Goal: Obtain resource: Obtain resource

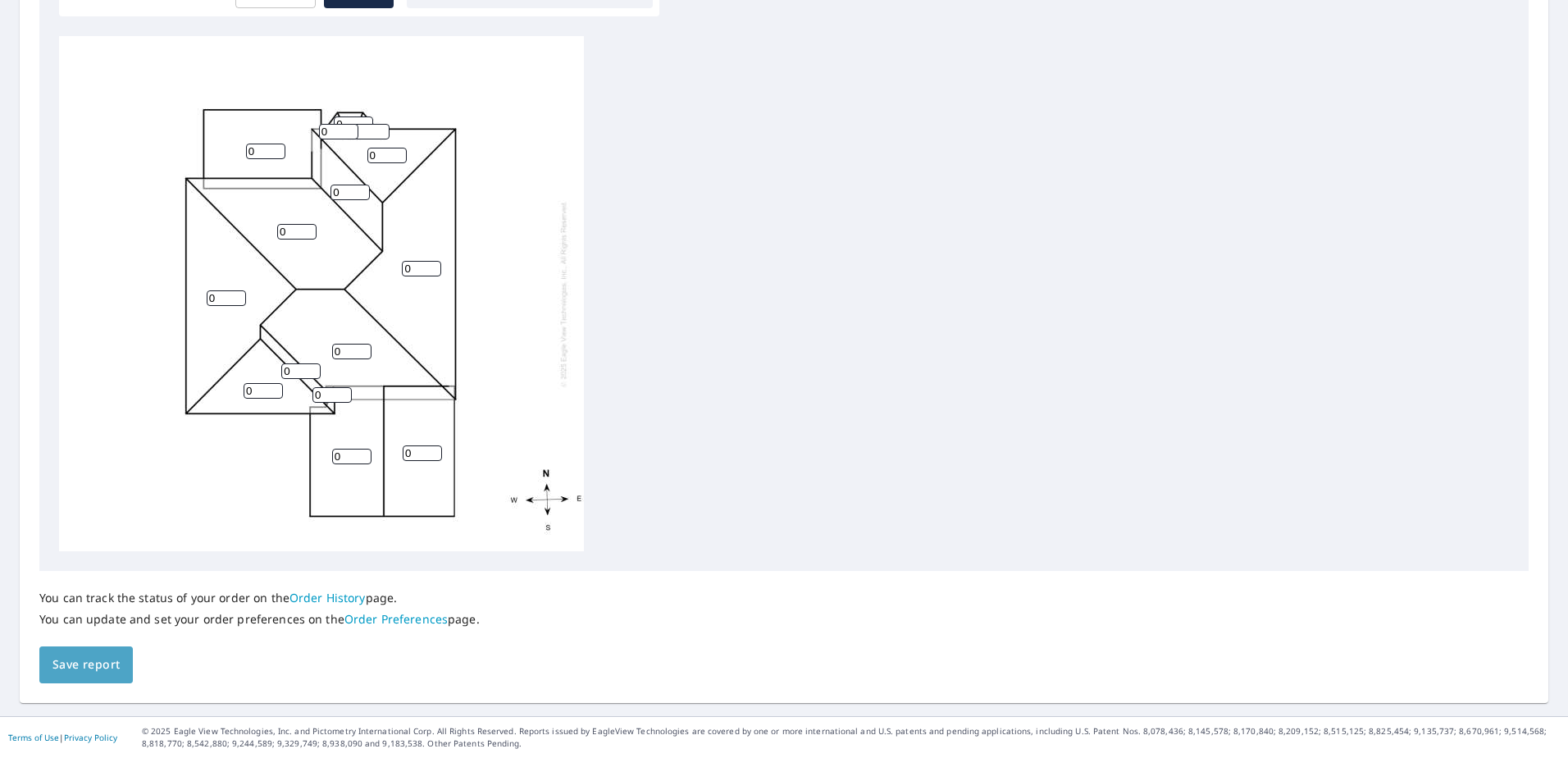
click at [105, 653] on button "Save report" at bounding box center [86, 664] width 94 height 37
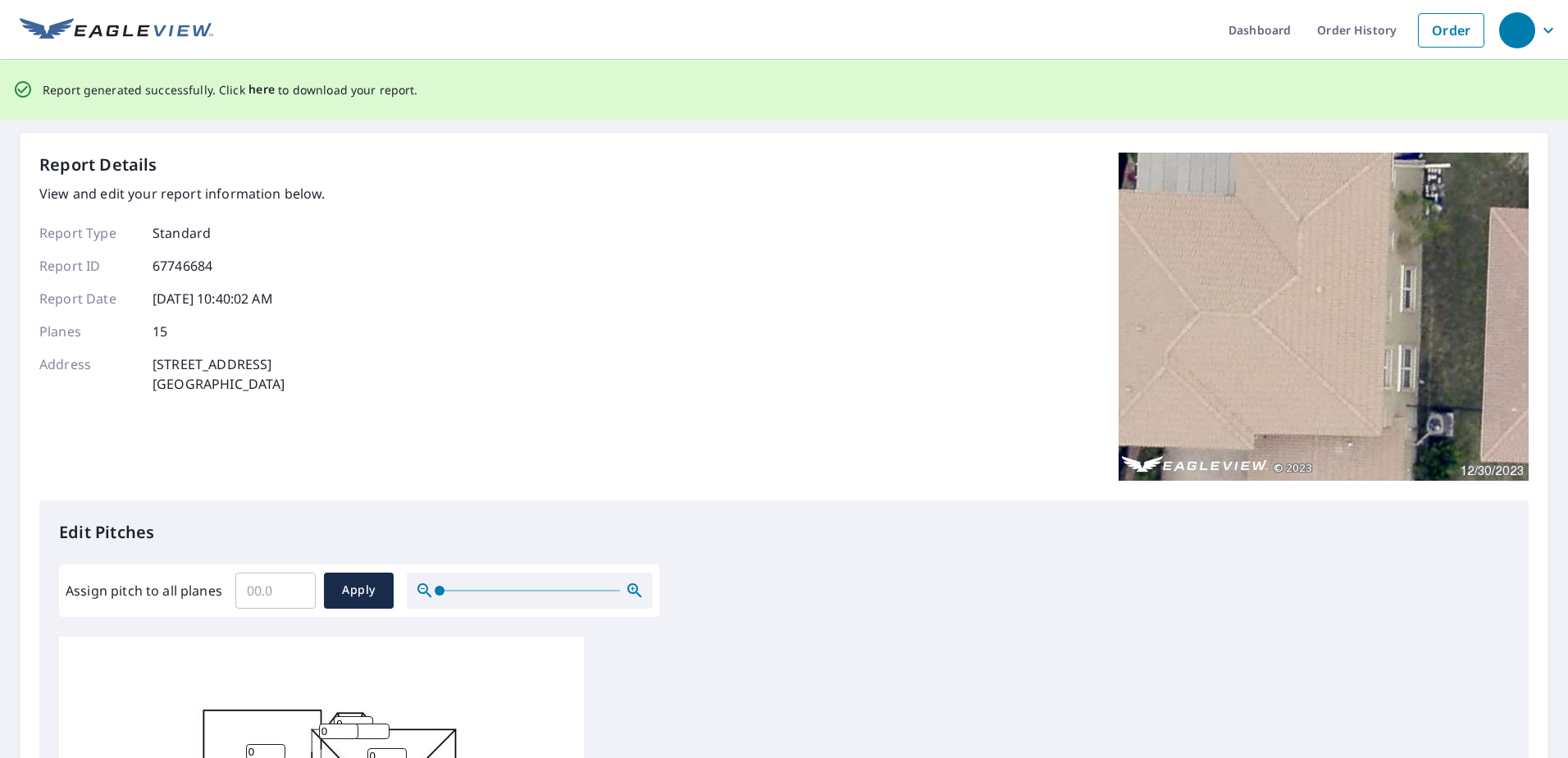
click at [249, 90] on span "here" at bounding box center [262, 89] width 27 height 21
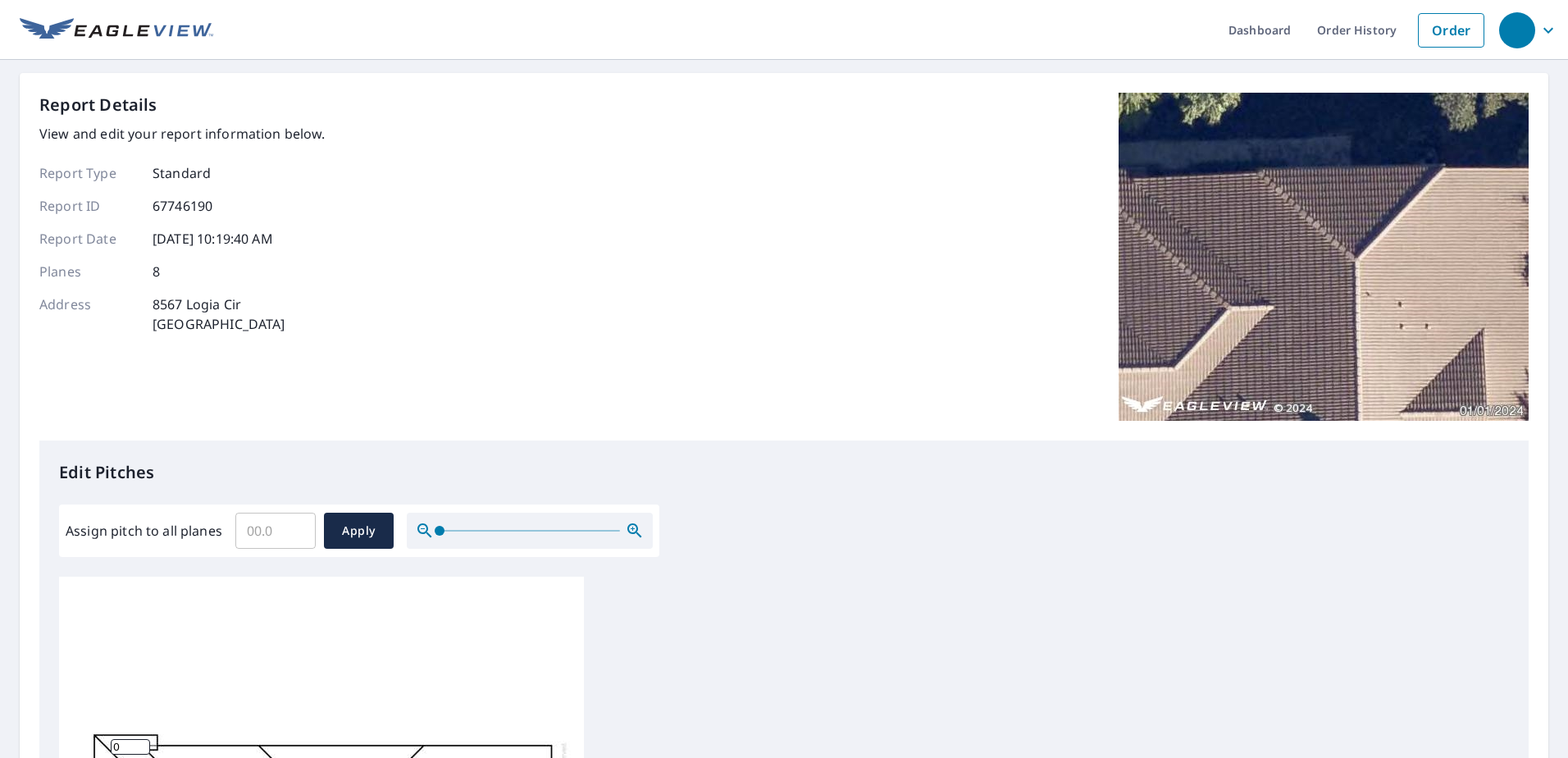
scroll to position [540, 0]
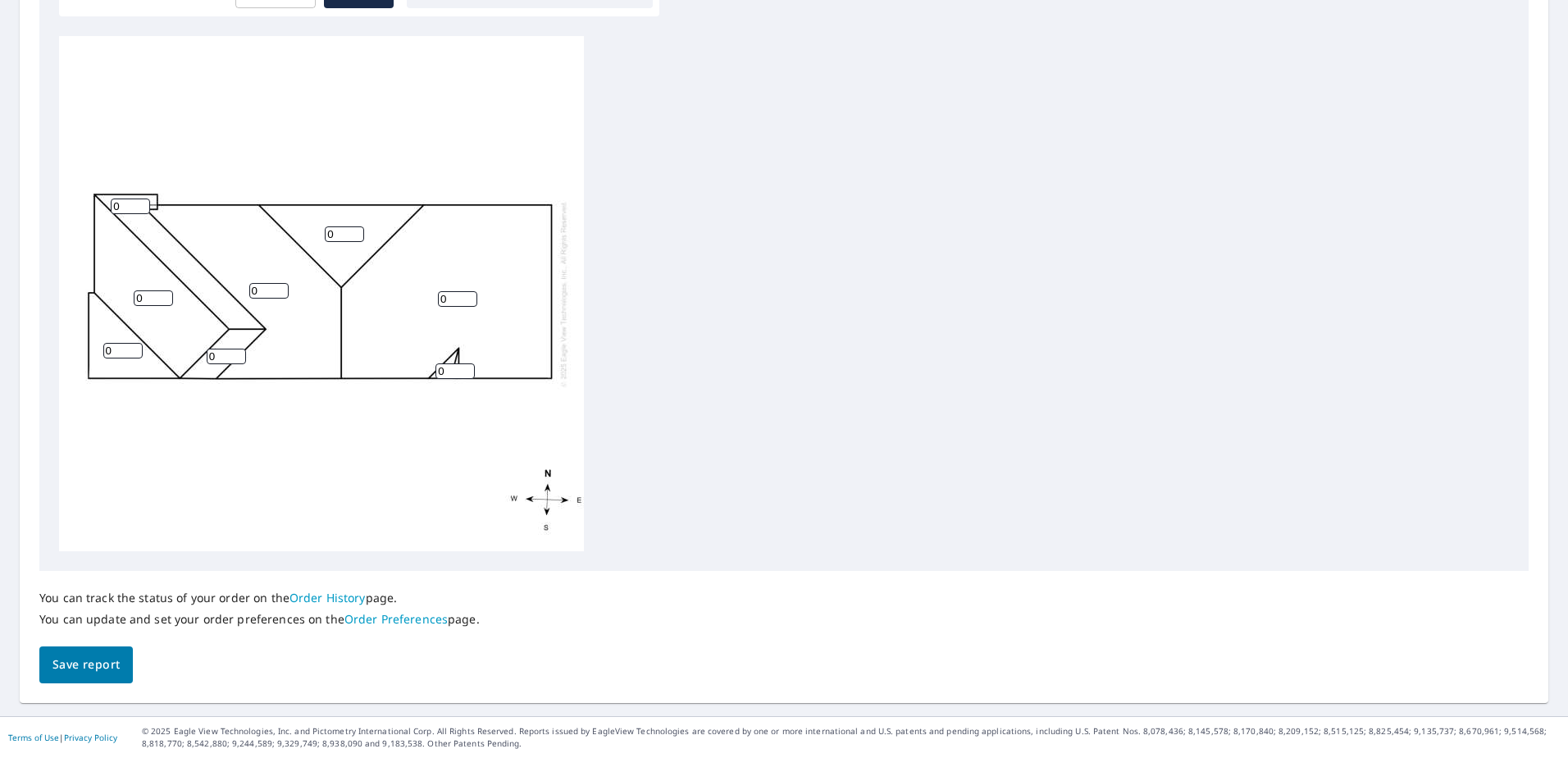
click at [76, 653] on button "Save report" at bounding box center [86, 664] width 94 height 37
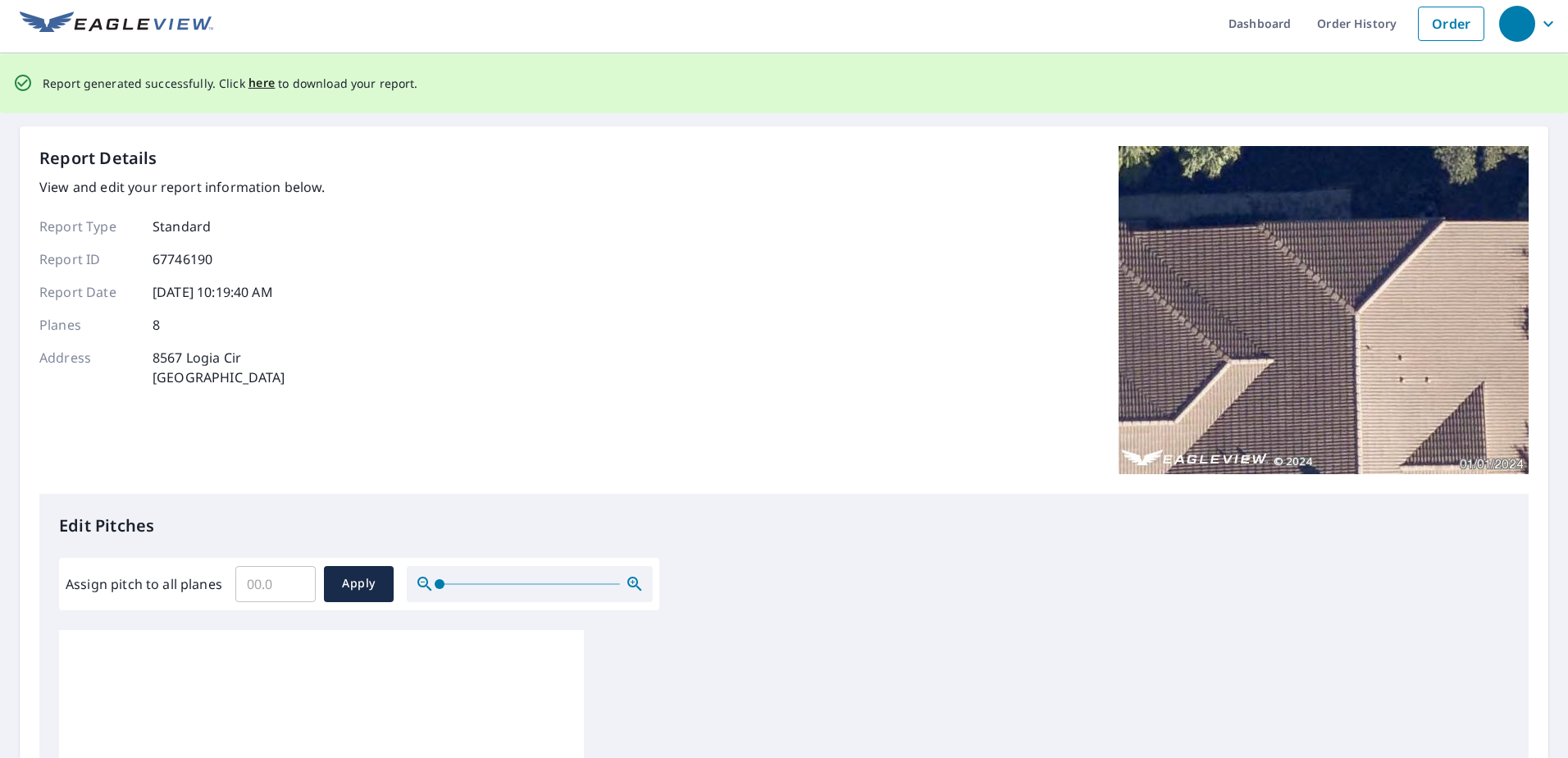
scroll to position [0, 0]
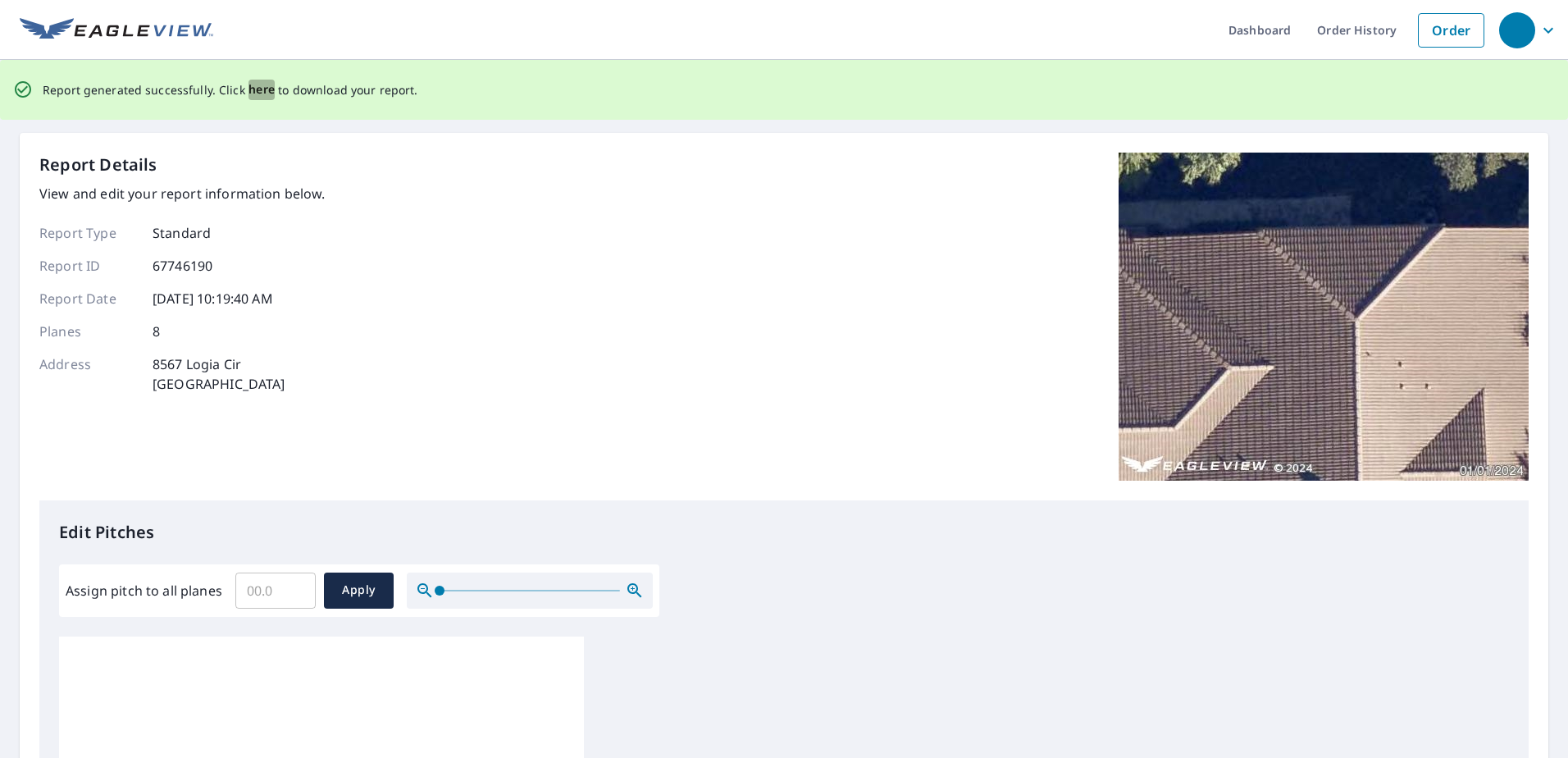
click at [259, 93] on span "here" at bounding box center [262, 89] width 27 height 21
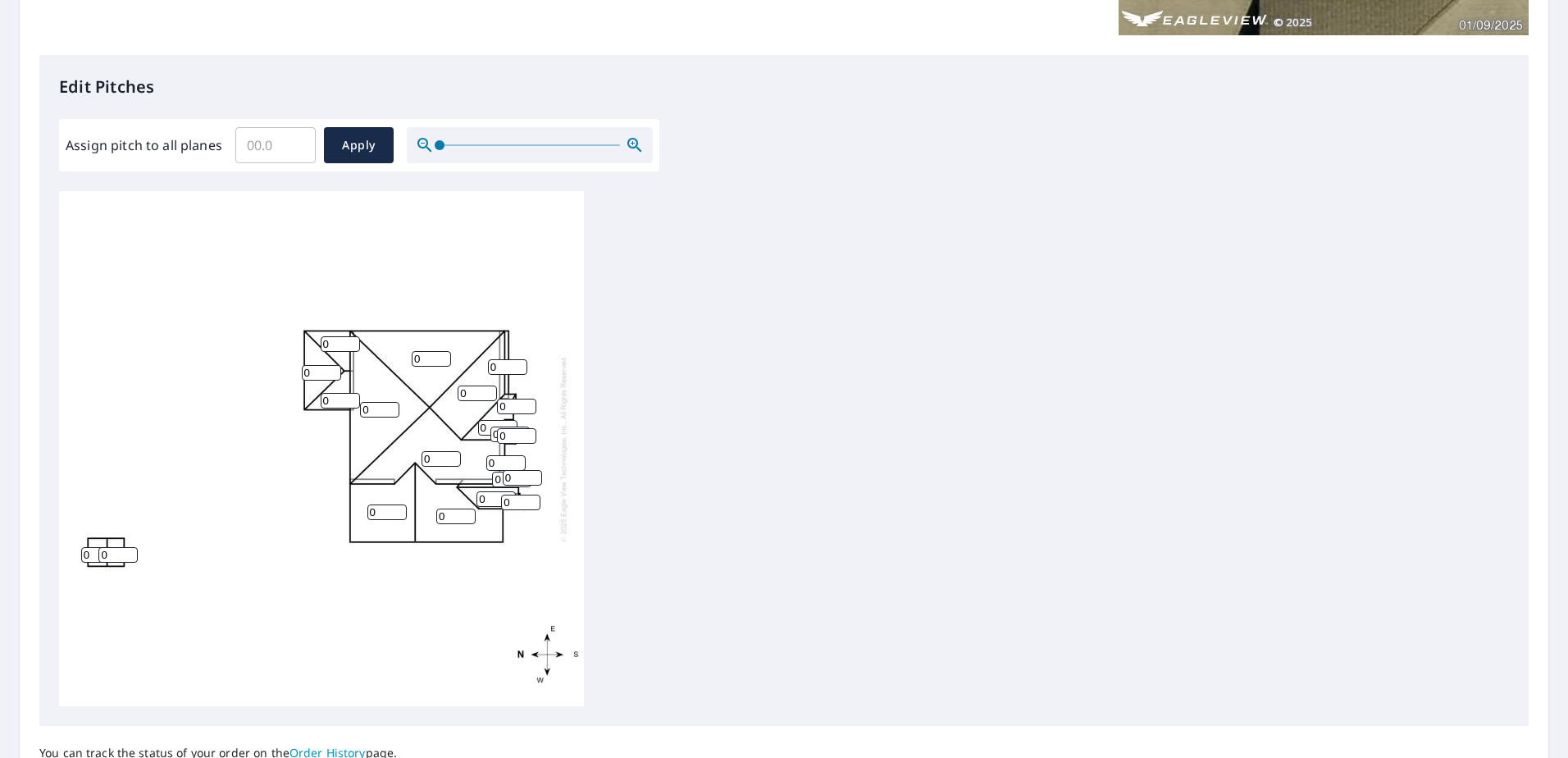
scroll to position [492, 0]
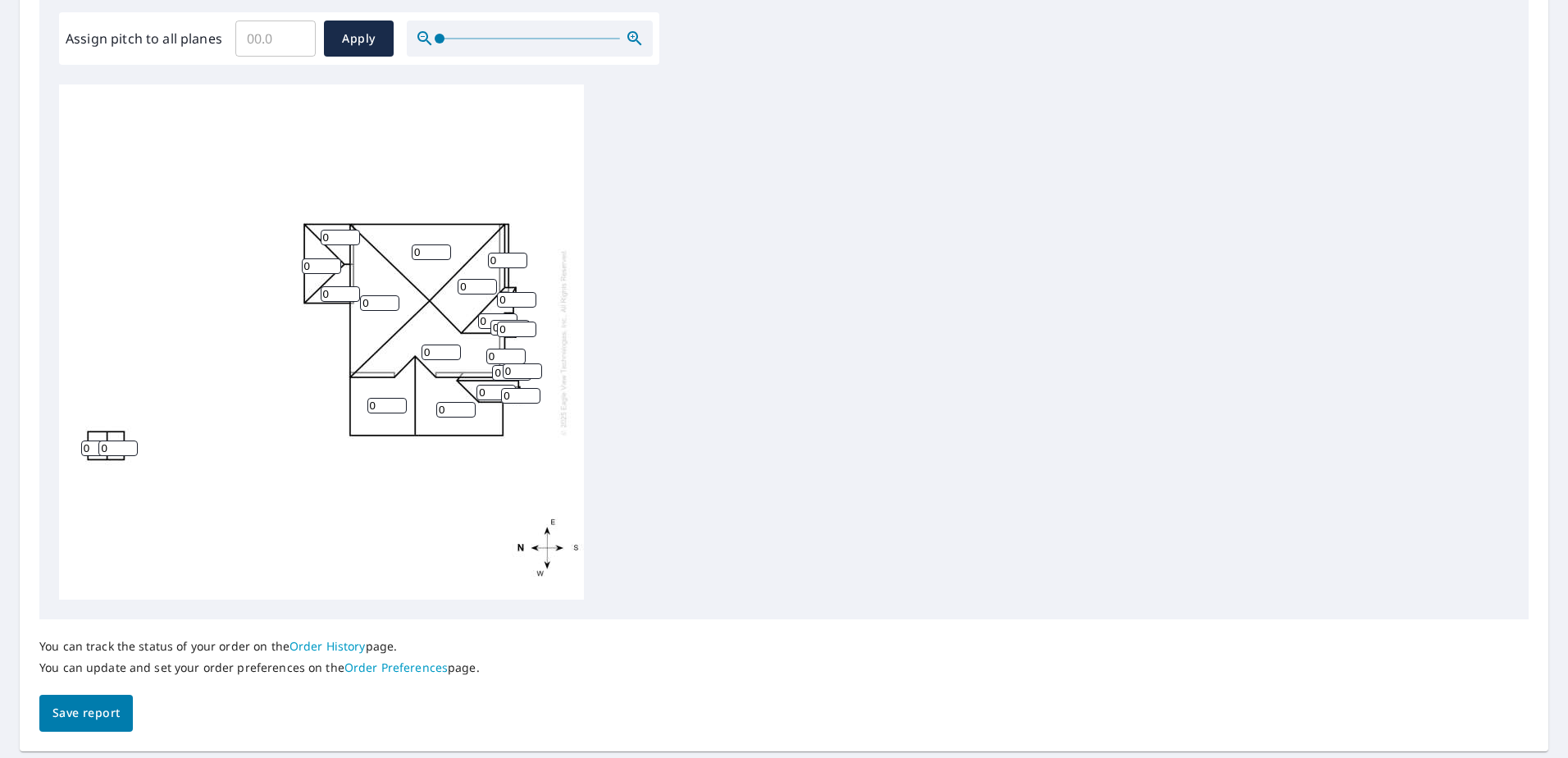
click at [137, 700] on div "You can track the status of your order on the Order History page. You can updat…" at bounding box center [784, 676] width 1490 height 112
click at [105, 704] on span "Save report" at bounding box center [86, 713] width 67 height 21
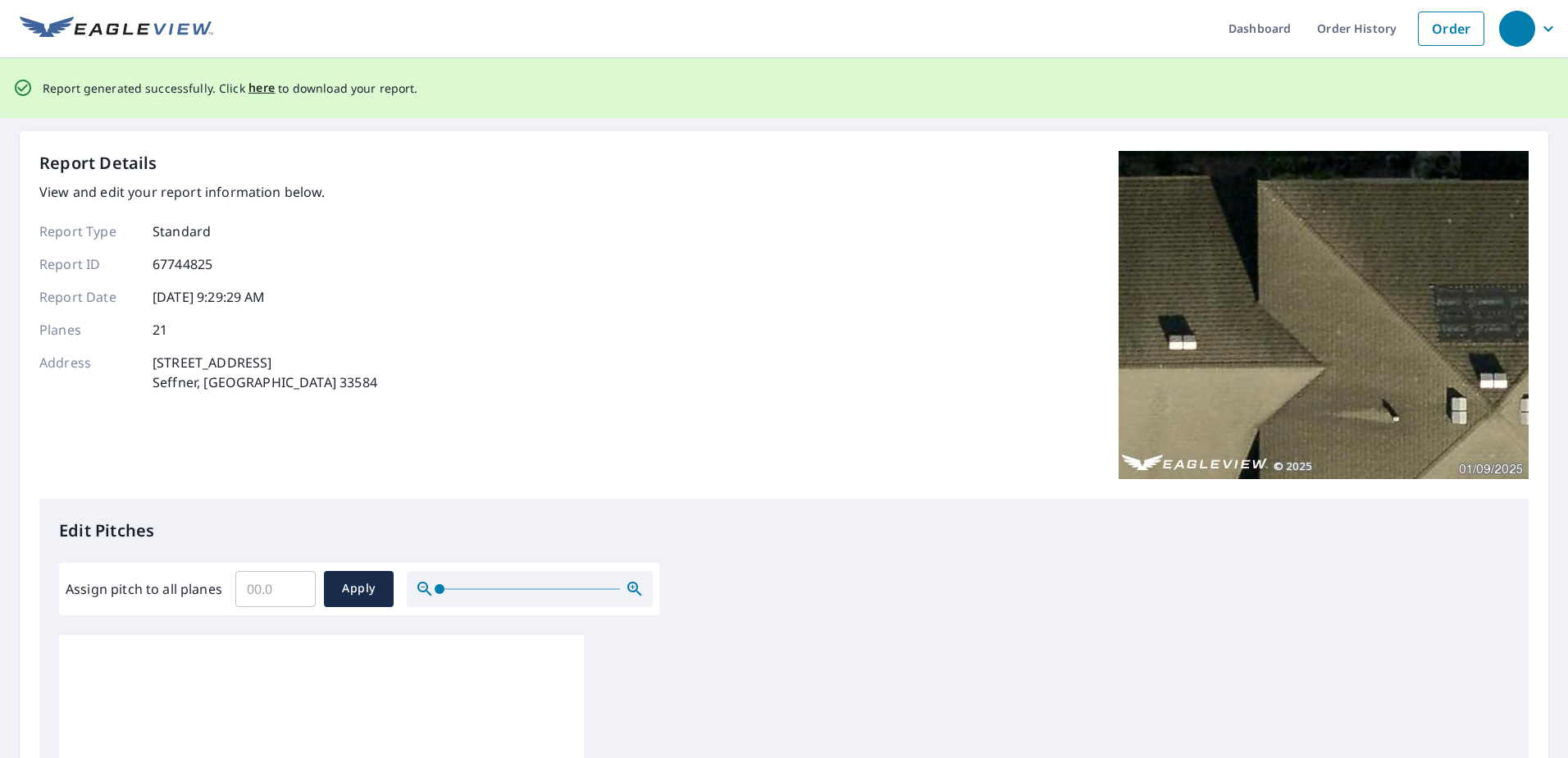
scroll to position [0, 0]
click at [252, 78] on div "Report generated successfully. Click here to download your report." at bounding box center [230, 90] width 375 height 34
click at [253, 87] on span "here" at bounding box center [262, 89] width 27 height 21
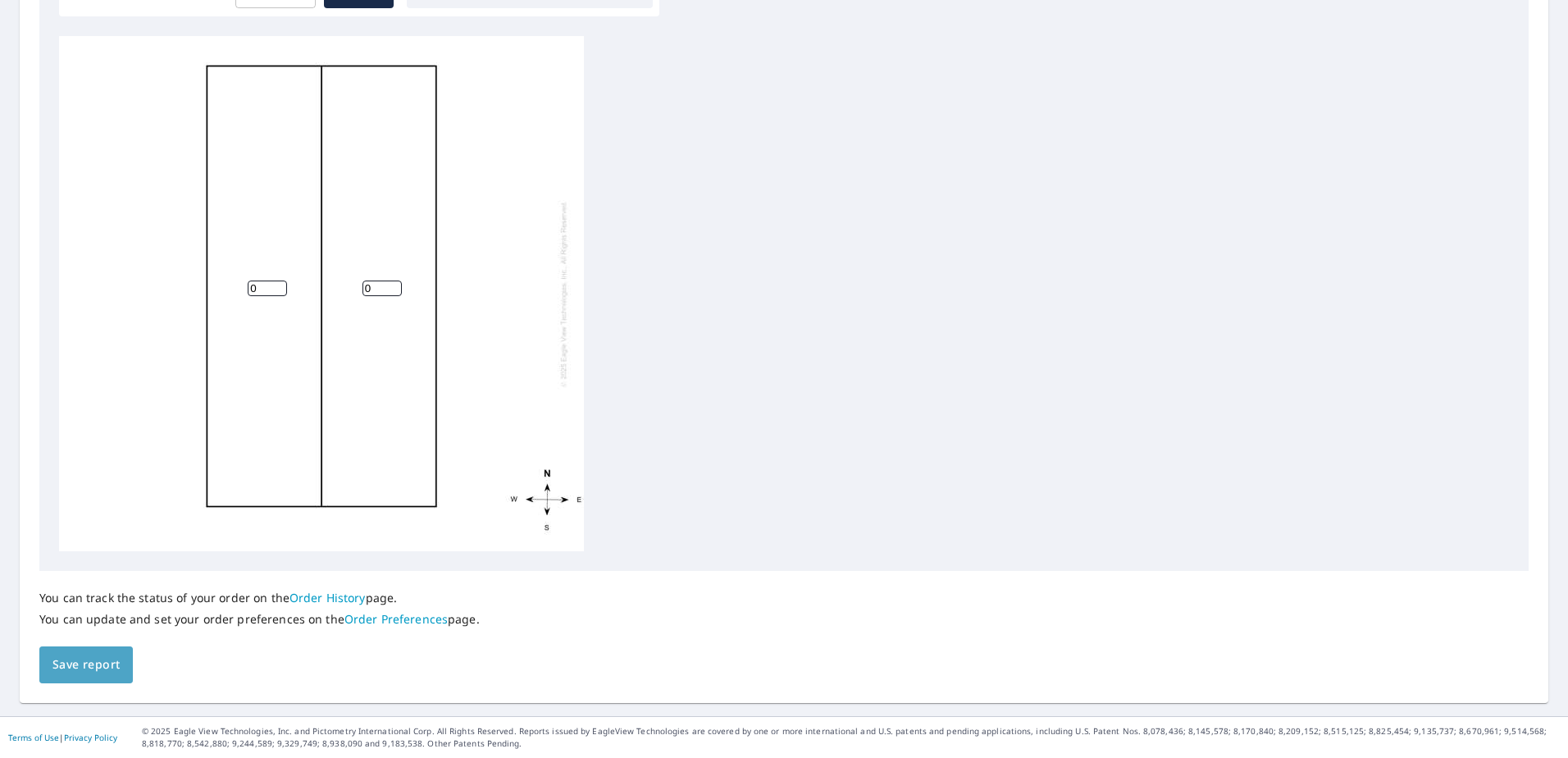
click at [77, 657] on span "Save report" at bounding box center [86, 664] width 67 height 21
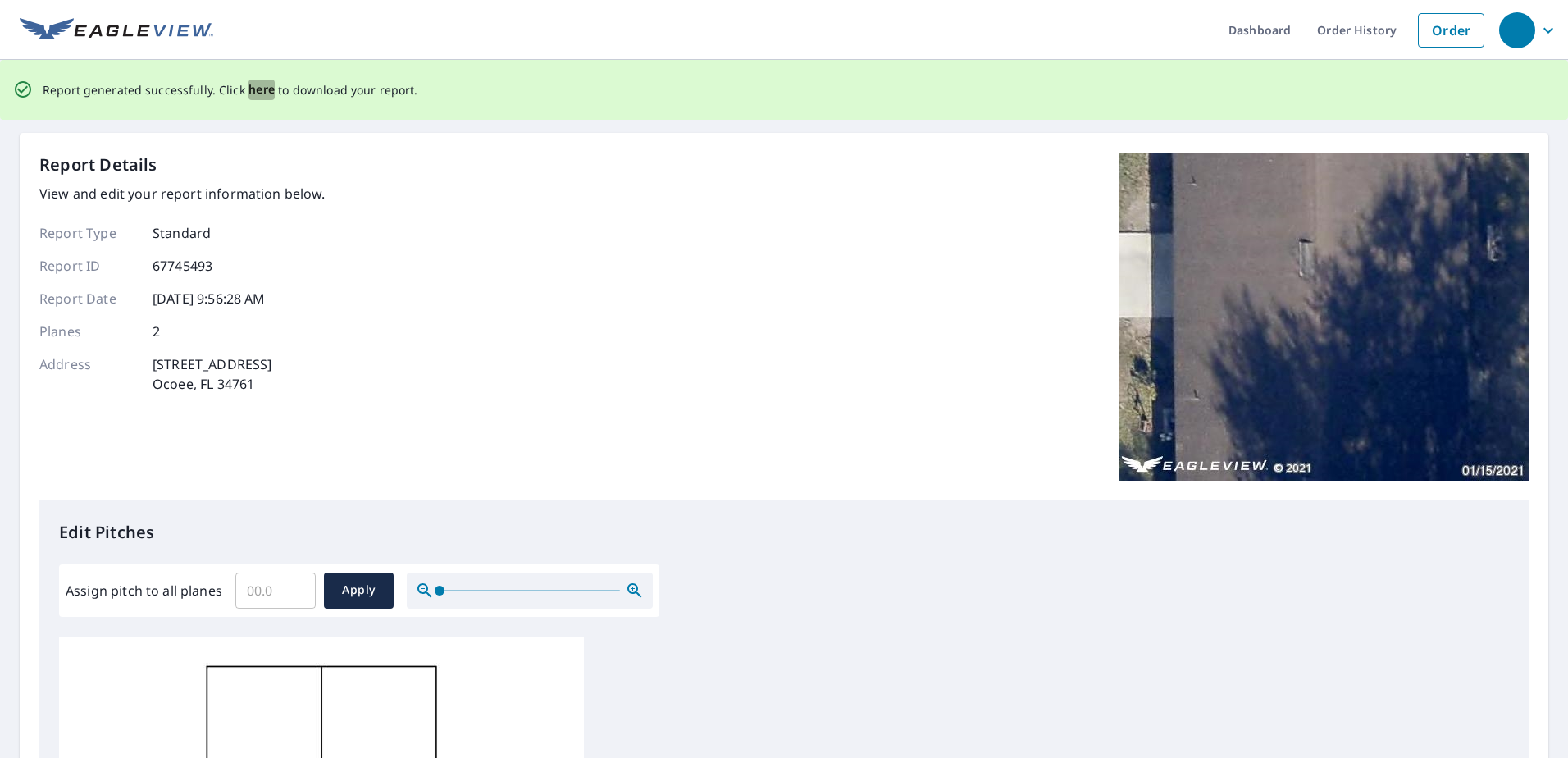
click at [249, 94] on span "here" at bounding box center [262, 89] width 27 height 21
